Goal: Check status: Check status

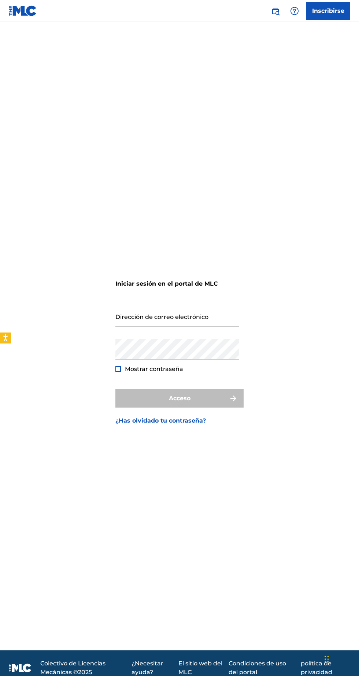
click at [167, 326] on input "Dirección de correo electrónico" at bounding box center [177, 316] width 124 height 21
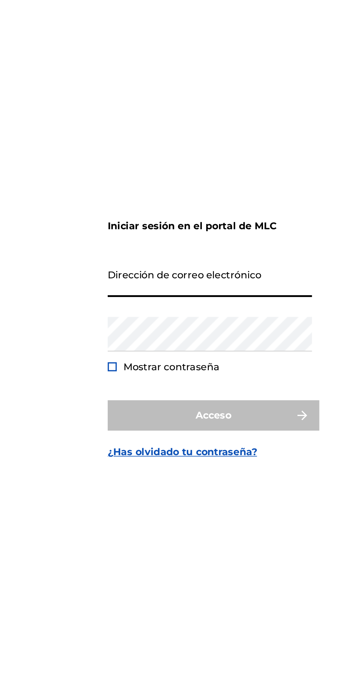
type input "[EMAIL_ADDRESS][DOMAIN_NAME]"
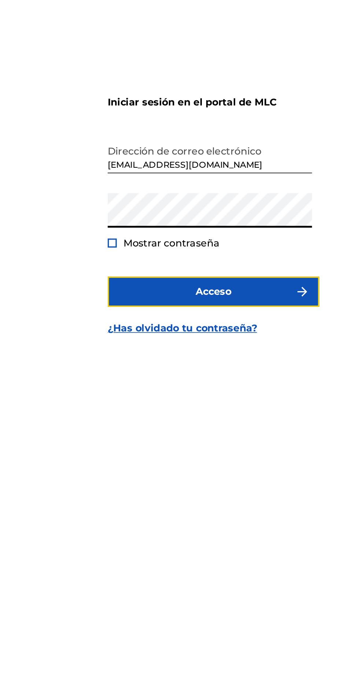
click at [220, 407] on button "Acceso" at bounding box center [179, 398] width 128 height 18
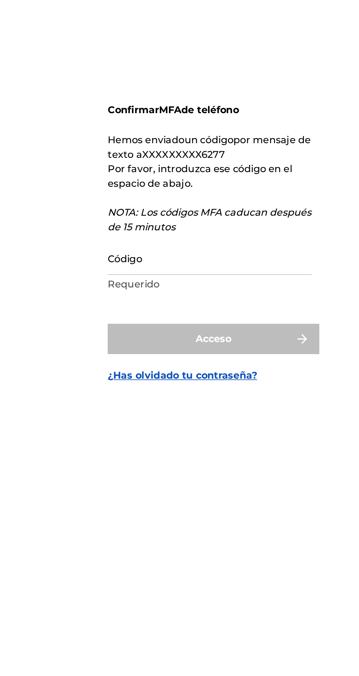
click at [149, 373] on input "Código" at bounding box center [177, 362] width 124 height 21
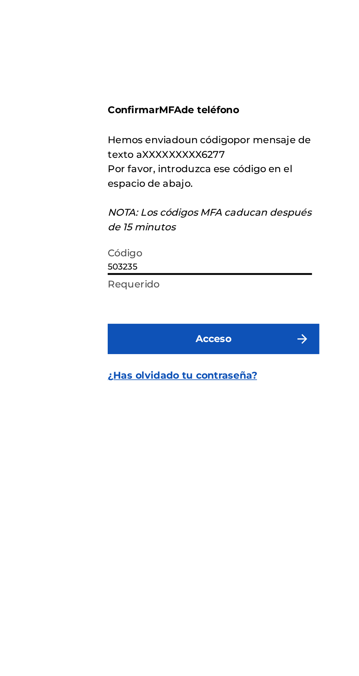
type input "503235"
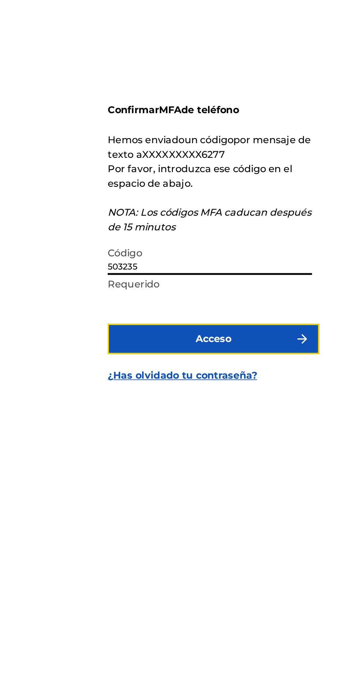
click at [208, 421] on button "Acceso" at bounding box center [179, 412] width 128 height 18
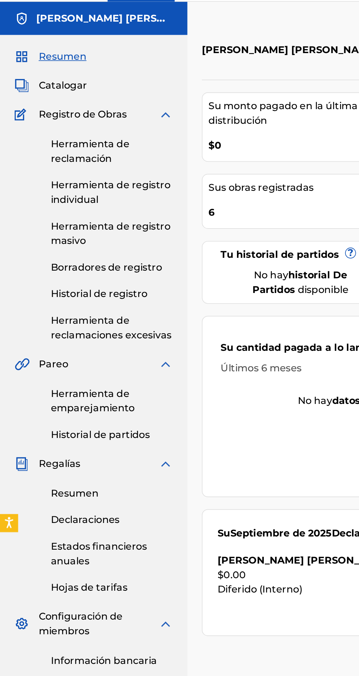
click at [58, 323] on font "Resumen" at bounding box center [45, 319] width 29 height 7
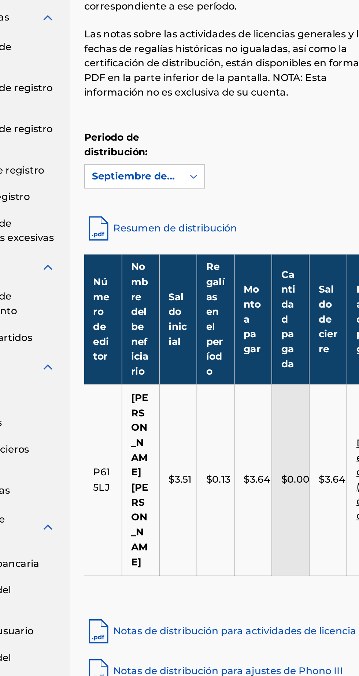
click at [196, 212] on link "Resumen de distribución" at bounding box center [236, 218] width 228 height 18
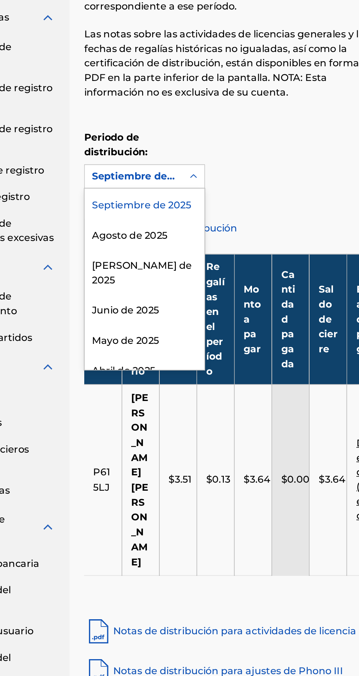
click at [169, 225] on font "Agosto de 2025" at bounding box center [150, 222] width 46 height 7
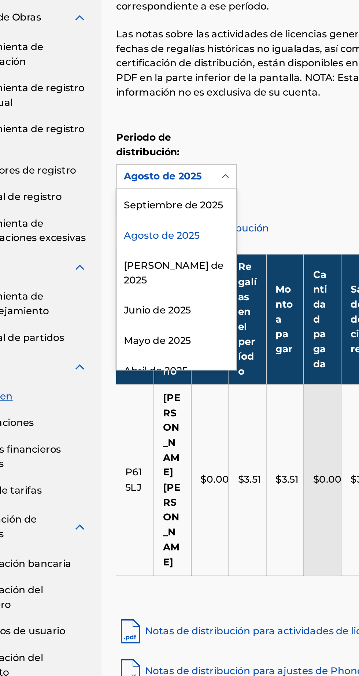
click at [167, 242] on div "[PERSON_NAME] de 2025" at bounding box center [159, 244] width 72 height 27
